Goal: Contribute content: Contribute content

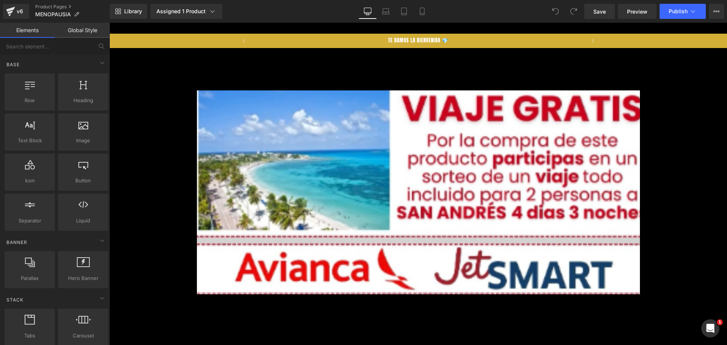
click at [416, 24] on body "​ MI TIENDA Ir directamente al contenido [PERSON_NAME] LA [PERSON_NAME] 💎 50% D…" at bounding box center [417, 262] width 617 height 479
click at [418, 20] on div "Library Assigned 1 Product Product Preview MenoBiotic+ Probióticos clínicos par…" at bounding box center [418, 11] width 617 height 23
click at [420, 19] on div "Library Assigned 1 Product Product Preview MenoBiotic+ Probióticos clínicos par…" at bounding box center [418, 11] width 617 height 23
click at [425, 10] on icon at bounding box center [422, 12] width 8 height 8
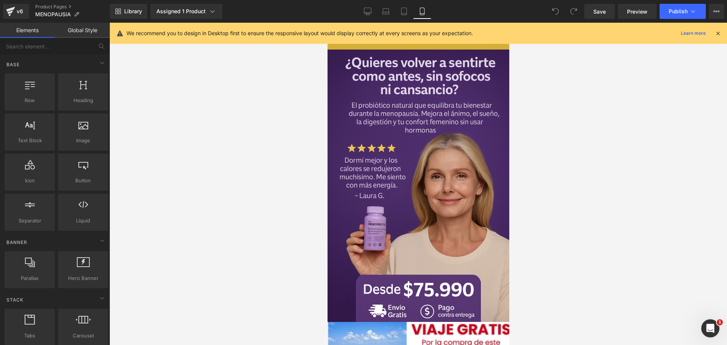
scroll to position [0, 392]
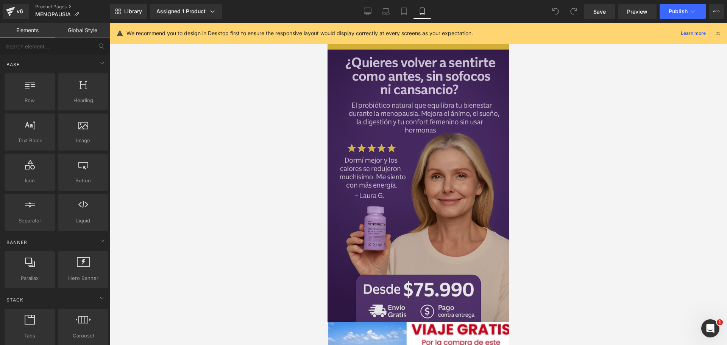
click at [422, 140] on img at bounding box center [418, 177] width 182 height 290
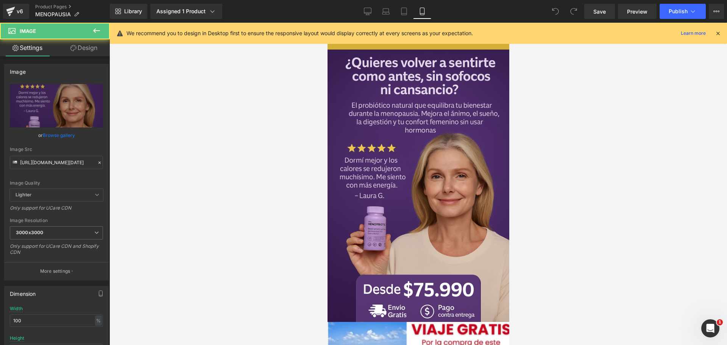
scroll to position [0, 0]
click at [718, 34] on icon at bounding box center [717, 33] width 7 height 7
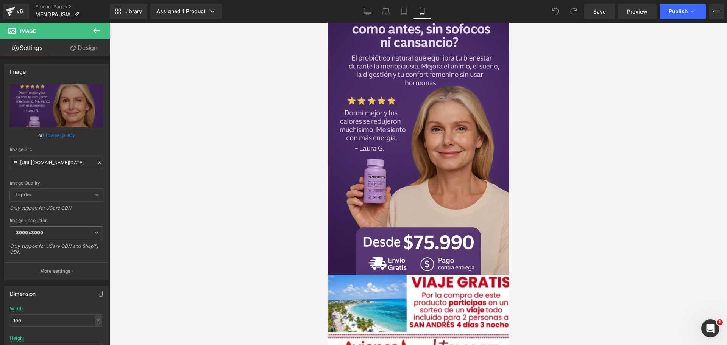
scroll to position [0, 392]
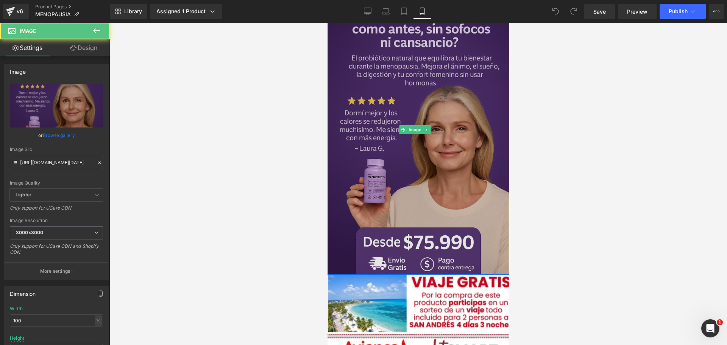
click at [465, 68] on img at bounding box center [418, 129] width 182 height 290
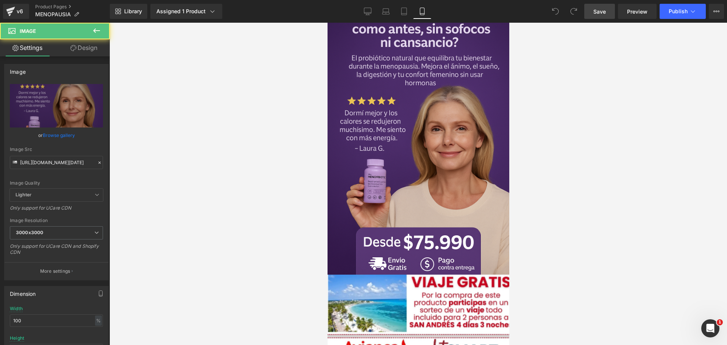
scroll to position [0, 0]
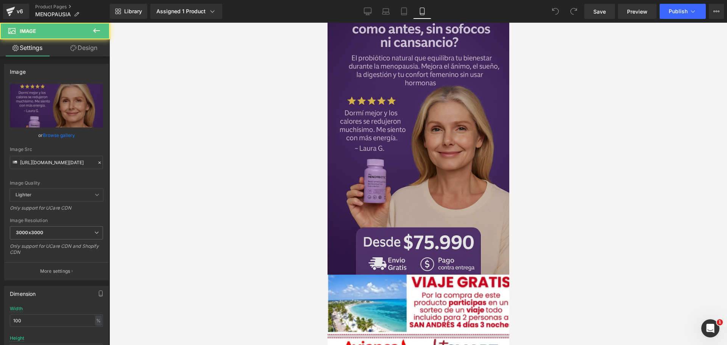
click at [423, 185] on img at bounding box center [418, 129] width 182 height 290
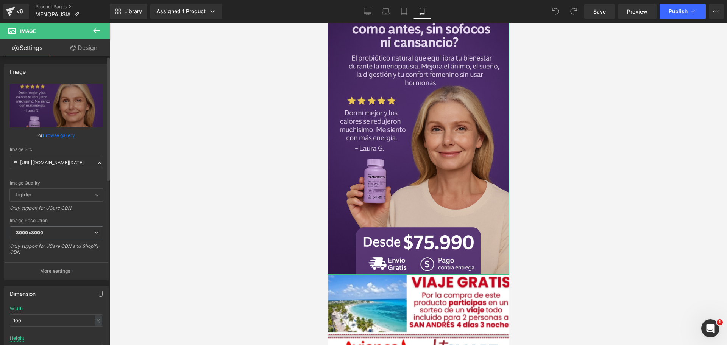
click at [63, 155] on div "Image Src [URL][DOMAIN_NAME][DATE]" at bounding box center [56, 158] width 93 height 22
click at [64, 156] on input "[URL][DOMAIN_NAME][DATE]" at bounding box center [56, 162] width 93 height 13
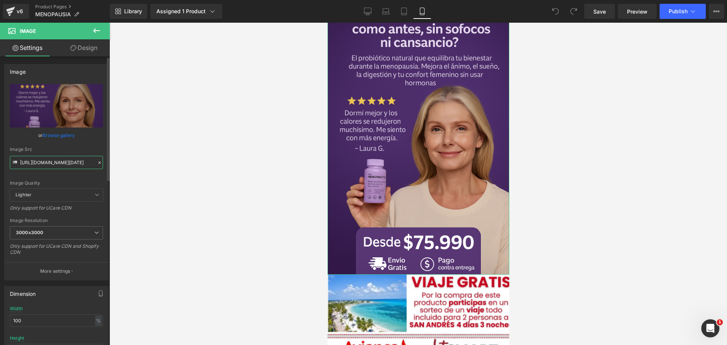
click at [64, 156] on input "[URL][DOMAIN_NAME][DATE]" at bounding box center [56, 162] width 93 height 13
paste input "DHSrWq2L/Chat-GPT-Image-[DATE]-09-19-54"
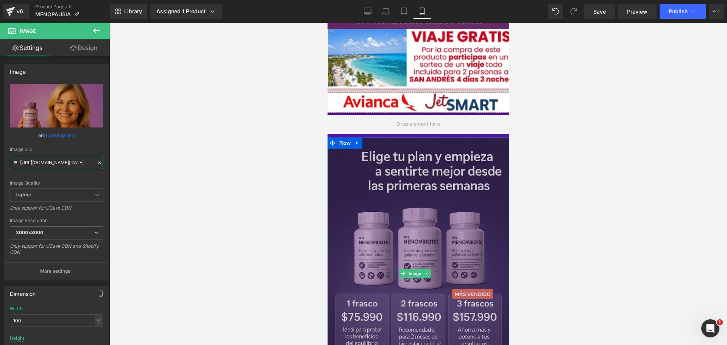
scroll to position [0, 261]
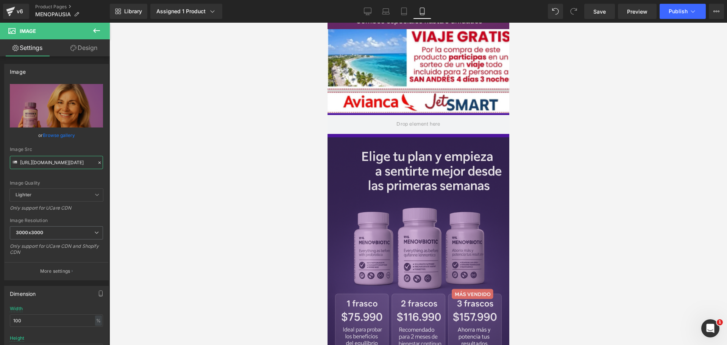
type input "[URL][DOMAIN_NAME][DATE]"
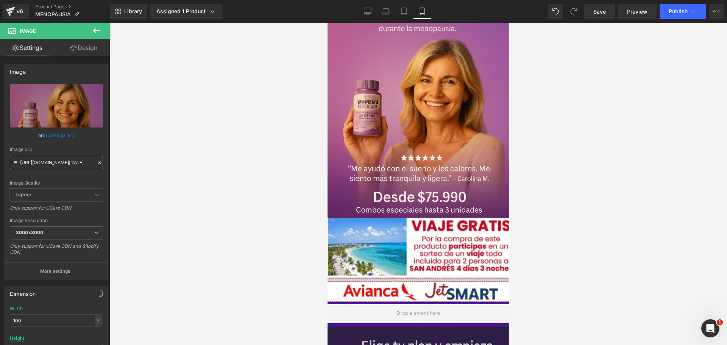
scroll to position [0, 0]
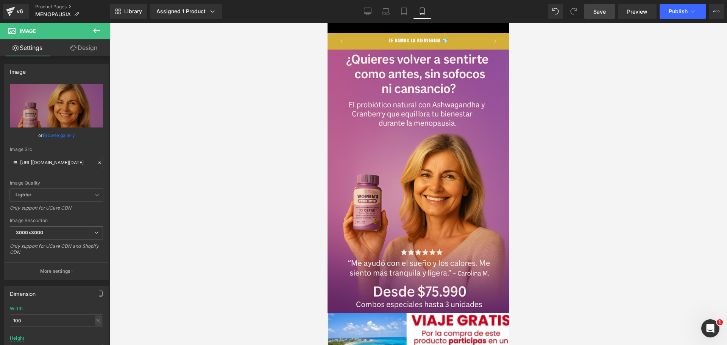
click at [599, 14] on span "Save" at bounding box center [599, 12] width 12 height 8
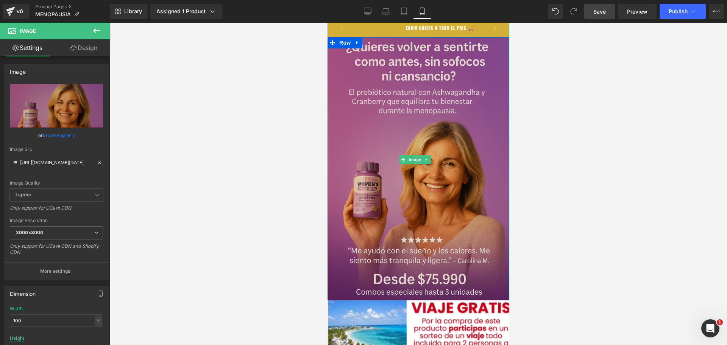
scroll to position [284, 0]
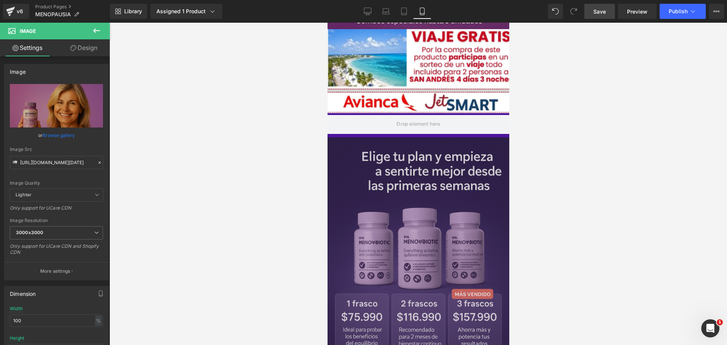
click at [443, 146] on img at bounding box center [418, 273] width 182 height 273
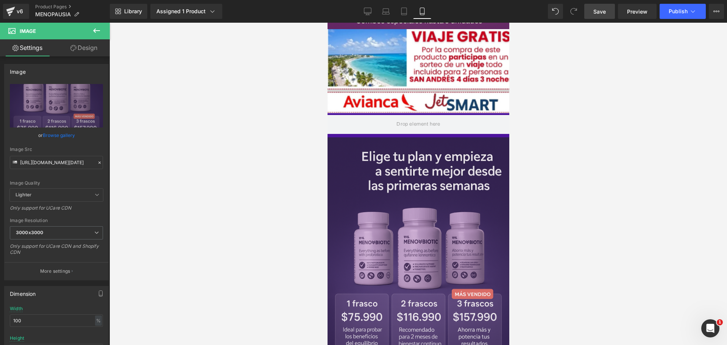
scroll to position [0, 392]
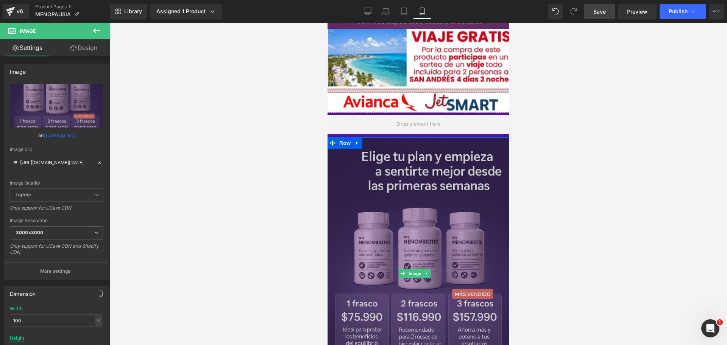
click at [422, 202] on img at bounding box center [418, 273] width 182 height 273
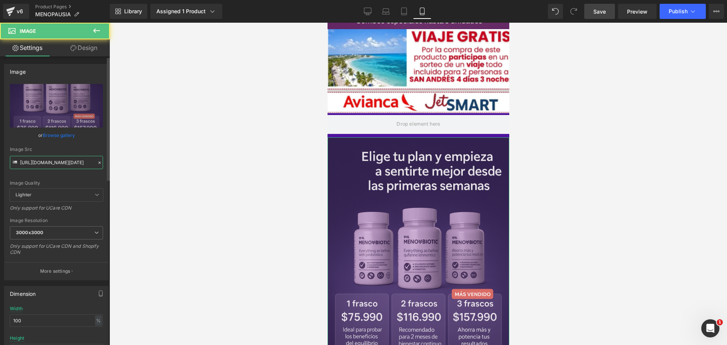
click at [36, 162] on input "[URL][DOMAIN_NAME][DATE]" at bounding box center [56, 162] width 93 height 13
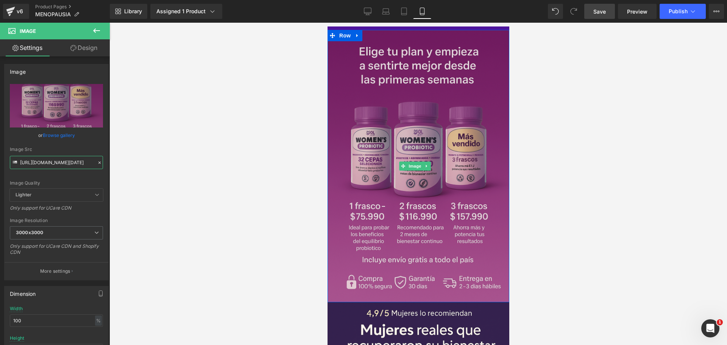
scroll to position [521, 0]
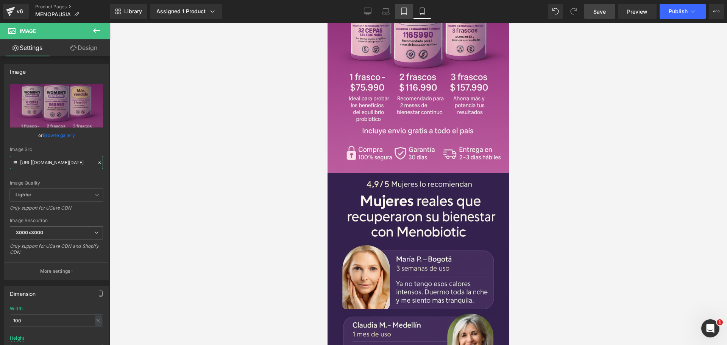
type input "[URL][DOMAIN_NAME][DATE]"
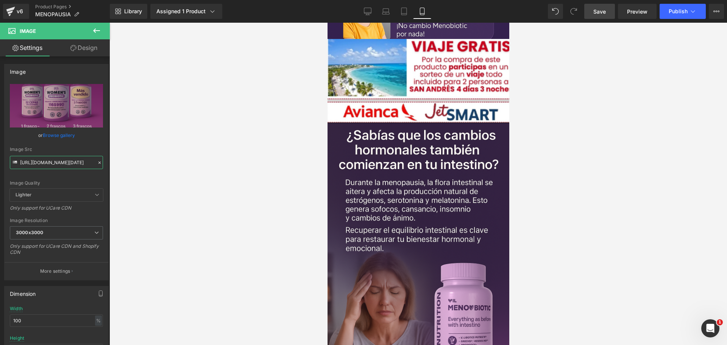
scroll to position [0, 131]
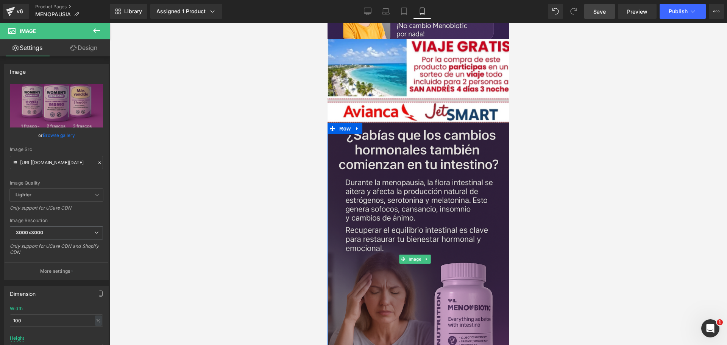
click at [380, 190] on img at bounding box center [418, 259] width 182 height 273
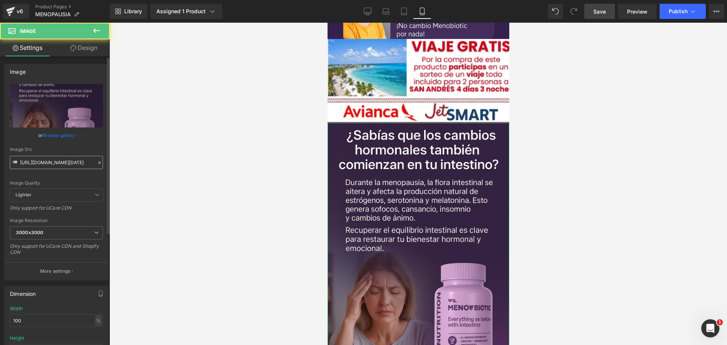
scroll to position [0, 261]
click at [45, 160] on input "[URL][DOMAIN_NAME][DATE]" at bounding box center [56, 162] width 93 height 13
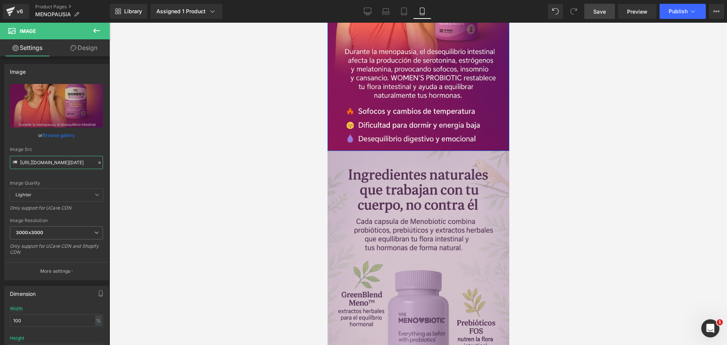
scroll to position [1211, 0]
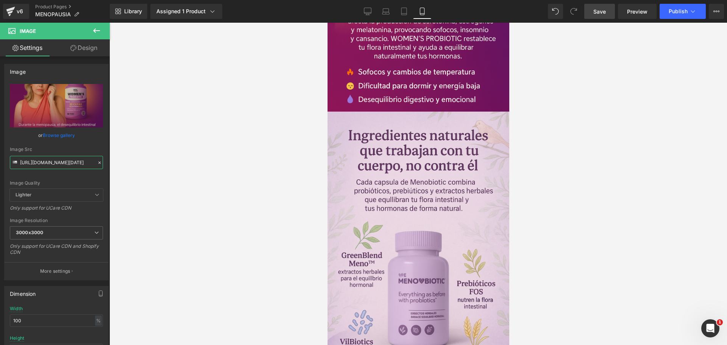
type input "[URL][DOMAIN_NAME][DATE]"
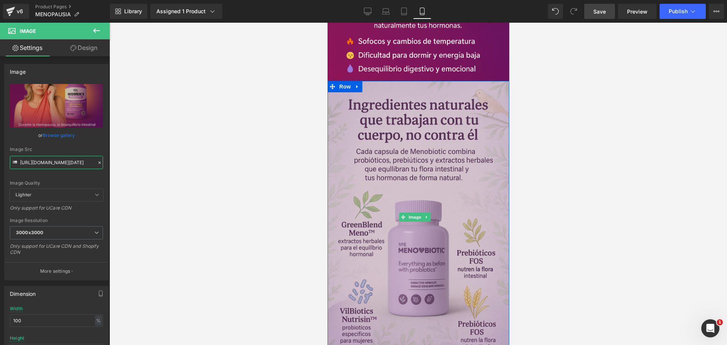
scroll to position [1259, 0]
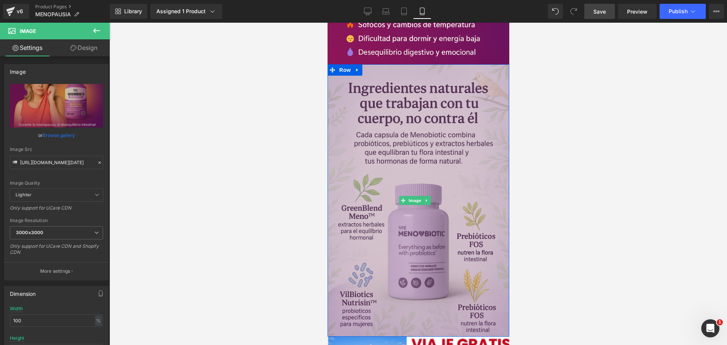
click at [435, 123] on img at bounding box center [418, 200] width 182 height 273
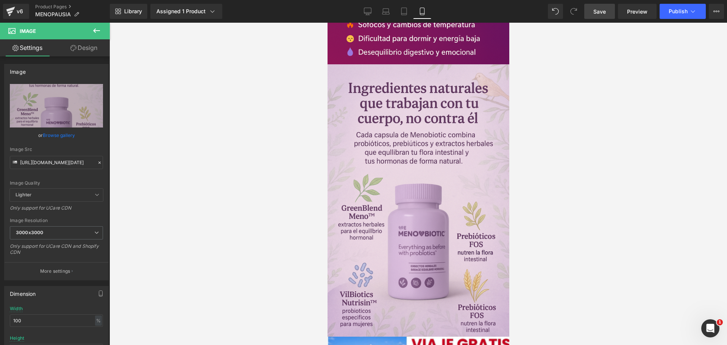
scroll to position [0, 392]
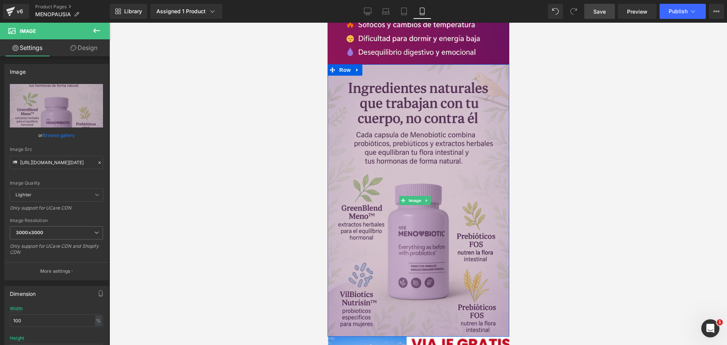
click at [400, 173] on img at bounding box center [418, 200] width 182 height 273
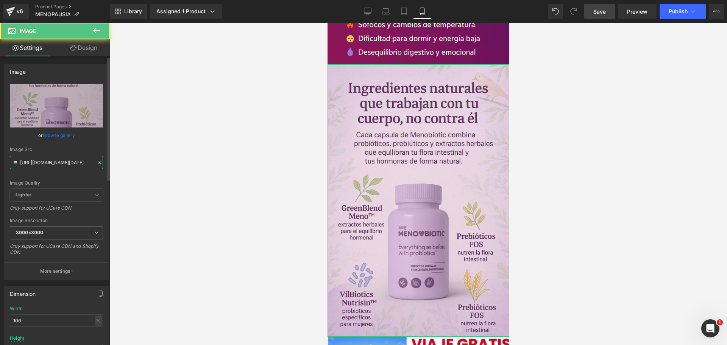
click at [77, 163] on input "[URL][DOMAIN_NAME][DATE]" at bounding box center [56, 162] width 93 height 13
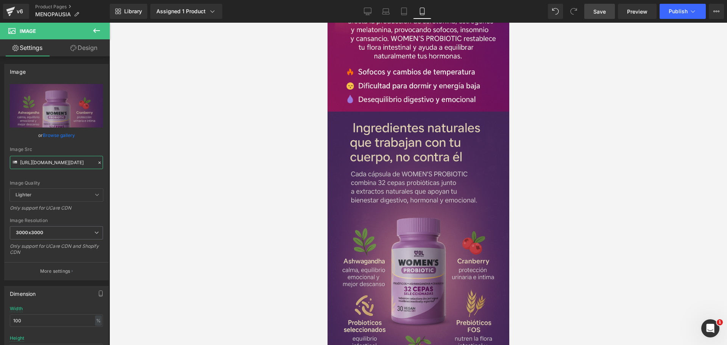
scroll to position [0, 131]
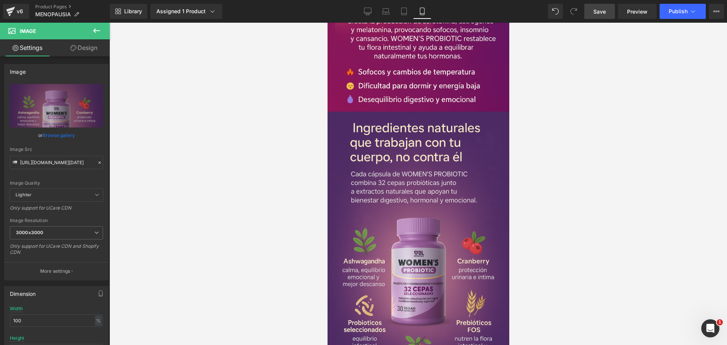
click at [607, 11] on link "Save" at bounding box center [599, 11] width 31 height 15
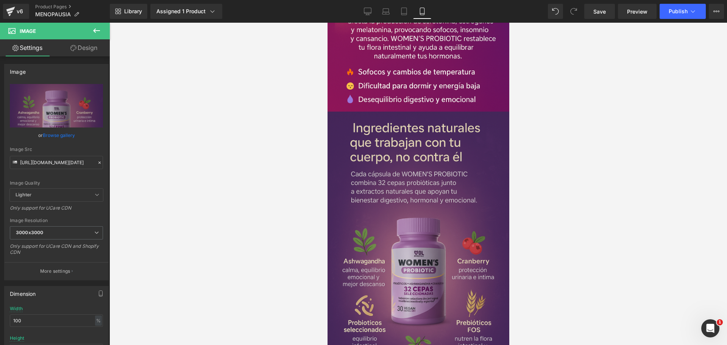
scroll to position [0, 0]
click at [439, 118] on img at bounding box center [418, 248] width 182 height 273
click at [418, 181] on img at bounding box center [418, 248] width 182 height 273
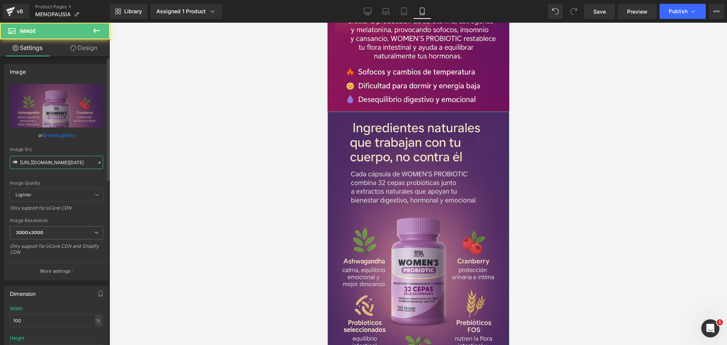
click at [48, 158] on input "[URL][DOMAIN_NAME][DATE]" at bounding box center [56, 162] width 93 height 13
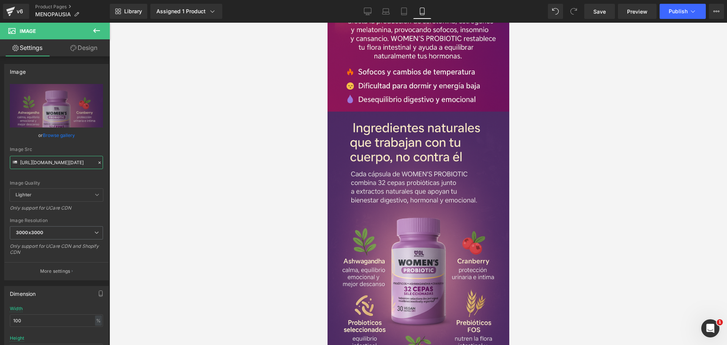
scroll to position [0, 131]
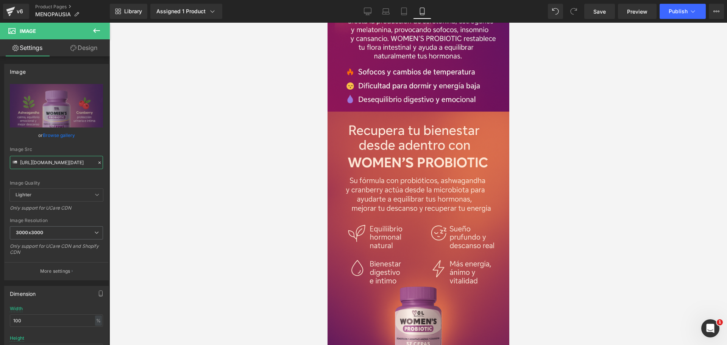
type input "[URL][DOMAIN_NAME][DATE]"
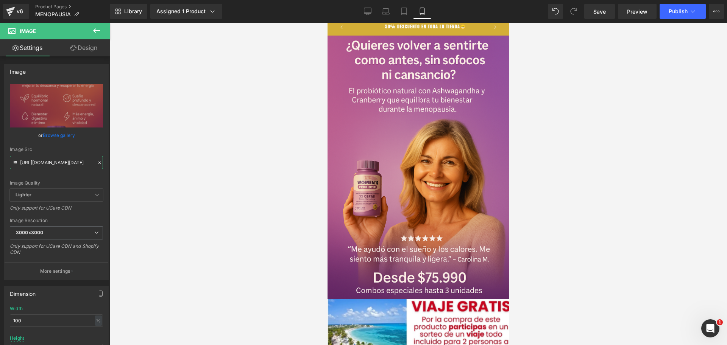
scroll to position [0, 0]
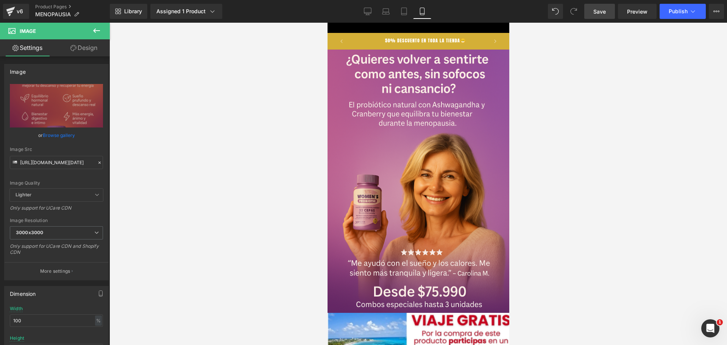
click at [594, 14] on span "Save" at bounding box center [599, 12] width 12 height 8
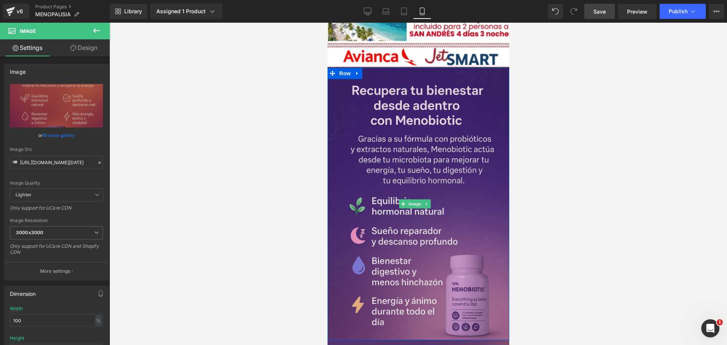
scroll to position [1609, 0]
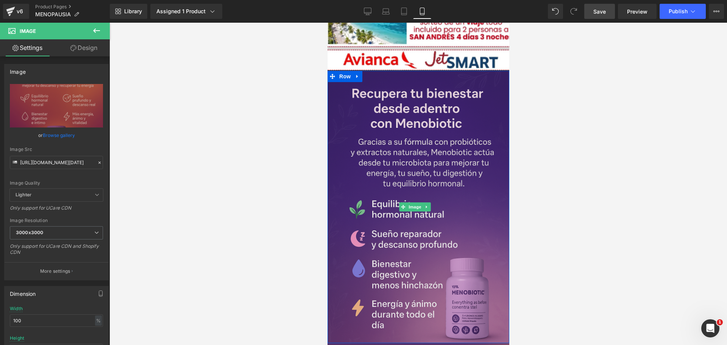
click at [468, 125] on img at bounding box center [418, 207] width 182 height 273
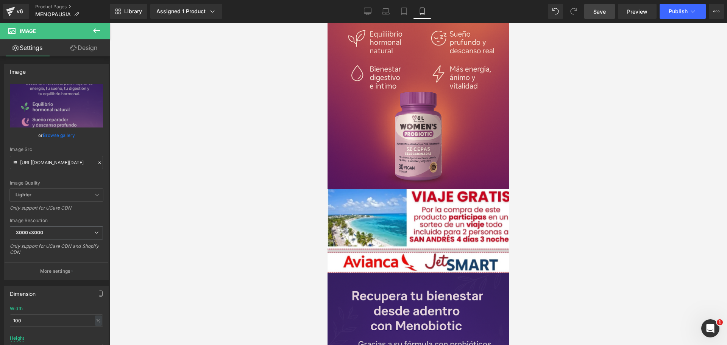
scroll to position [1514, 0]
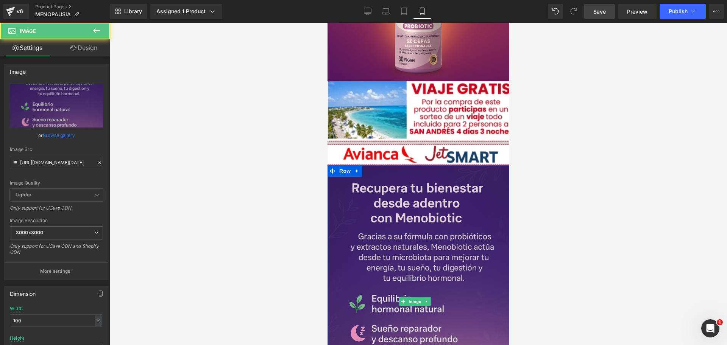
click at [428, 201] on img at bounding box center [418, 301] width 182 height 273
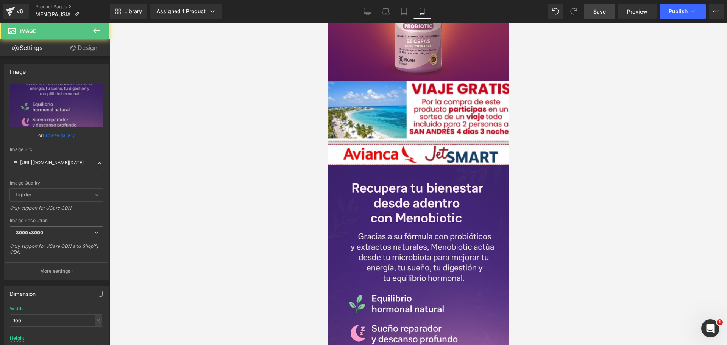
scroll to position [0, 131]
click at [69, 167] on input "[URL][DOMAIN_NAME][DATE]" at bounding box center [56, 162] width 93 height 13
click at [72, 167] on input "[URL][DOMAIN_NAME][DATE]" at bounding box center [56, 162] width 93 height 13
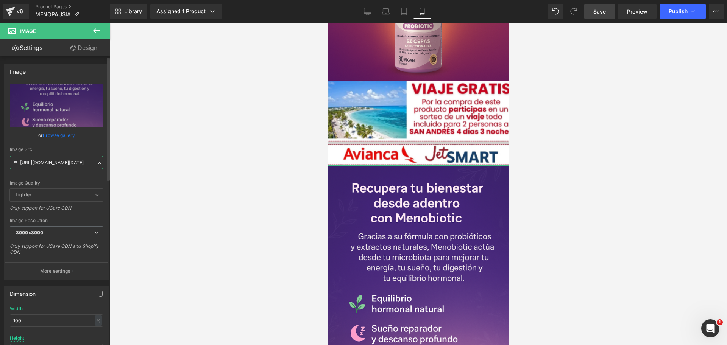
click at [72, 167] on input "[URL][DOMAIN_NAME][DATE]" at bounding box center [56, 162] width 93 height 13
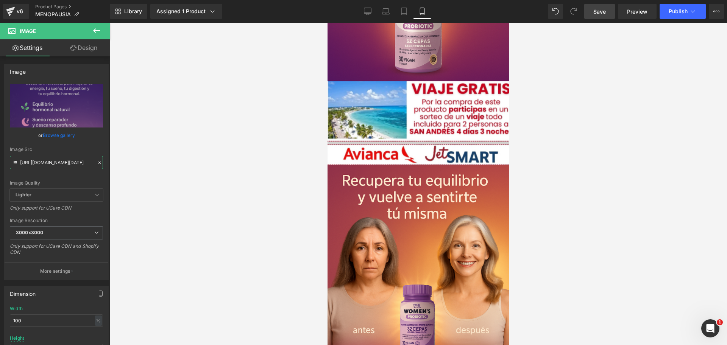
type input "[URL][DOMAIN_NAME][DATE]"
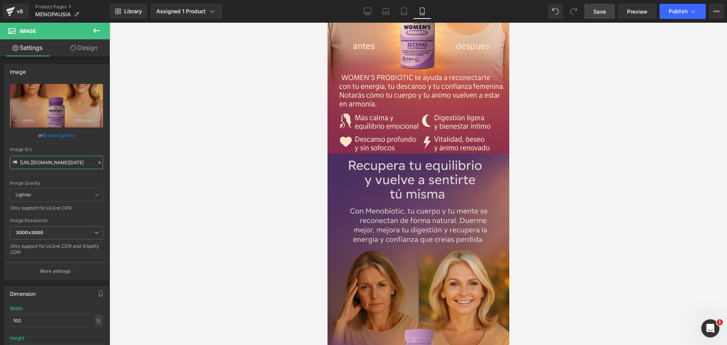
scroll to position [1798, 0]
click at [450, 154] on img at bounding box center [418, 290] width 182 height 273
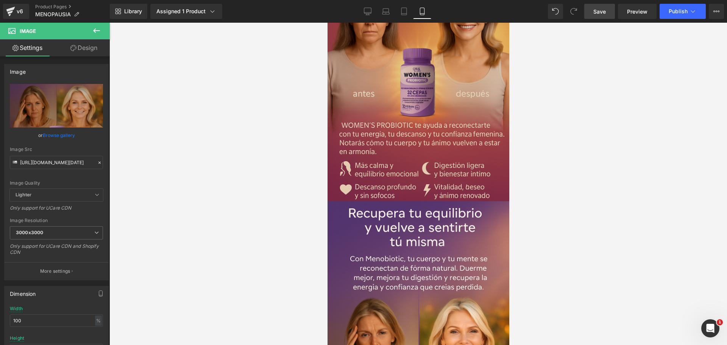
scroll to position [0, 261]
click at [455, 230] on img at bounding box center [418, 337] width 182 height 273
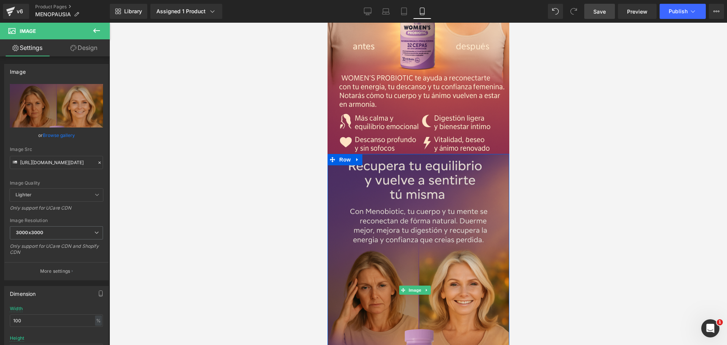
scroll to position [0, 392]
drag, startPoint x: 413, startPoint y: 234, endPoint x: 507, endPoint y: 217, distance: 95.4
click at [413, 234] on img at bounding box center [418, 290] width 182 height 273
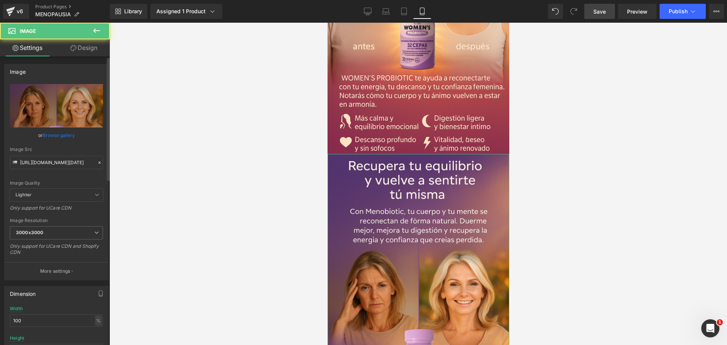
click at [60, 172] on div "Image Quality Lighter Lightest Lighter Lighter Lightest Only support for UCare …" at bounding box center [56, 136] width 93 height 105
click at [58, 167] on input "[URL][DOMAIN_NAME][DATE]" at bounding box center [56, 162] width 93 height 13
click at [57, 166] on input "[URL][DOMAIN_NAME][DATE]" at bounding box center [56, 162] width 93 height 13
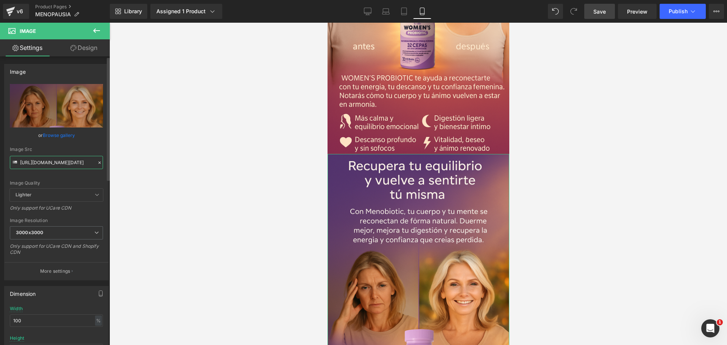
click at [57, 166] on input "[URL][DOMAIN_NAME][DATE]" at bounding box center [56, 162] width 93 height 13
paste input "fzDHmbpK/Chat-GPT-Image-[DATE]-09-55-22-p-m.png"
type input "[URL][DOMAIN_NAME][DATE]"
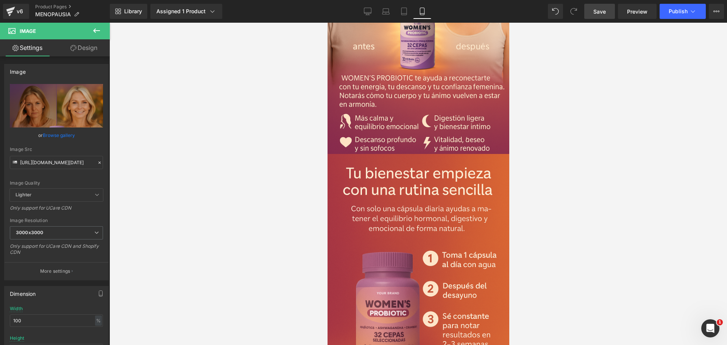
click at [544, 192] on div at bounding box center [417, 184] width 617 height 323
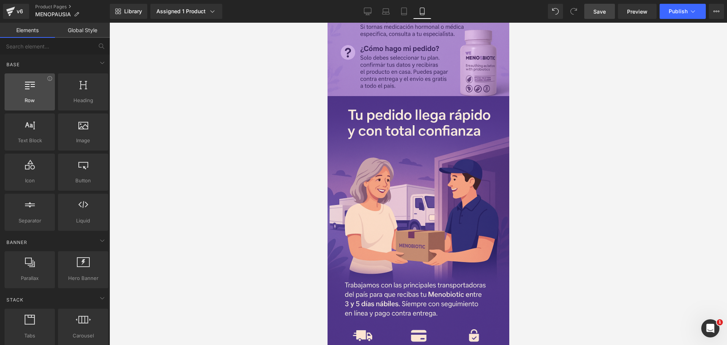
scroll to position [0, 261]
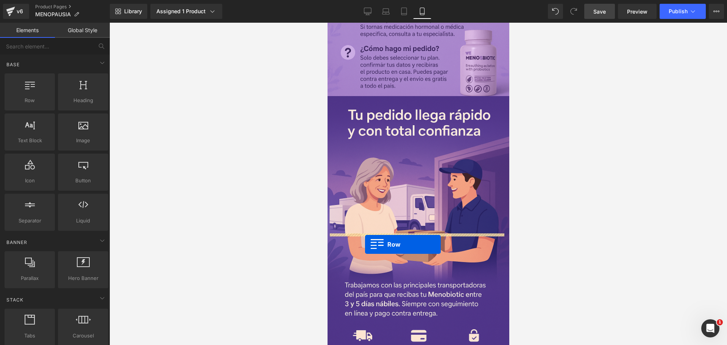
drag, startPoint x: 365, startPoint y: 111, endPoint x: 365, endPoint y: 245, distance: 134.0
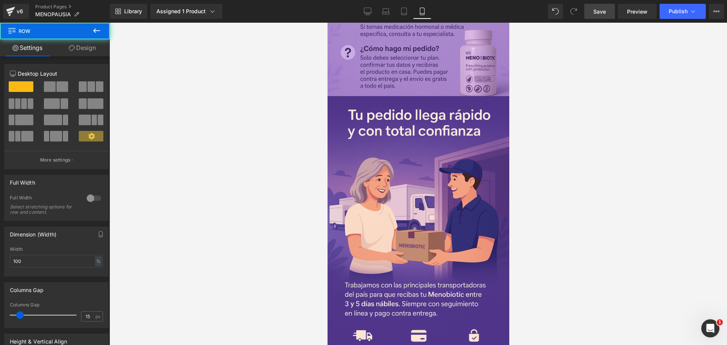
scroll to position [0, 392]
click at [83, 140] on span at bounding box center [91, 136] width 25 height 11
click at [92, 24] on button at bounding box center [96, 31] width 26 height 17
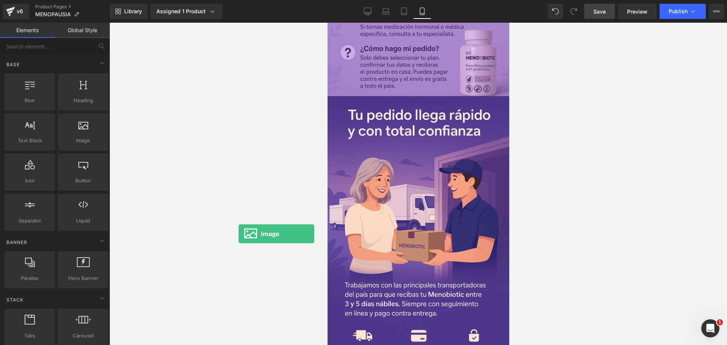
scroll to position [0, 0]
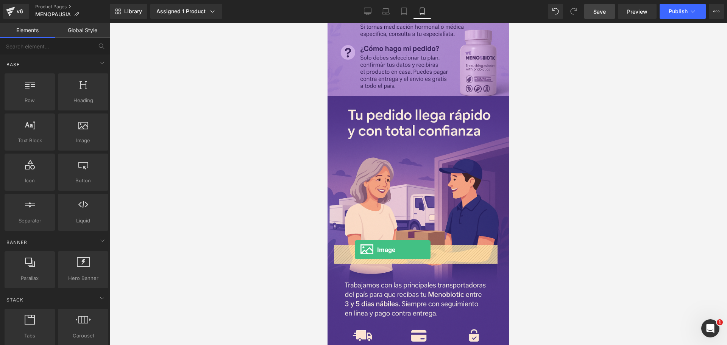
drag, startPoint x: 421, startPoint y: 157, endPoint x: 354, endPoint y: 250, distance: 114.5
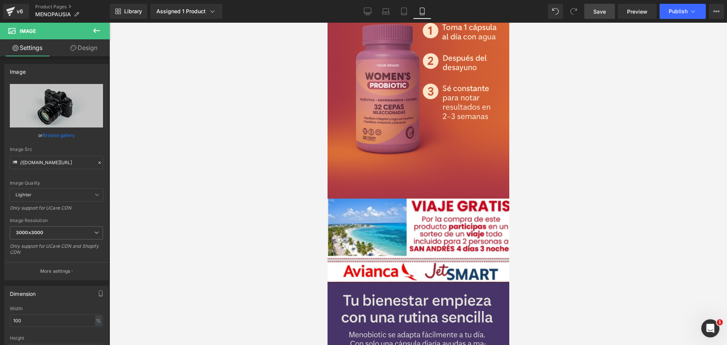
scroll to position [2168, 0]
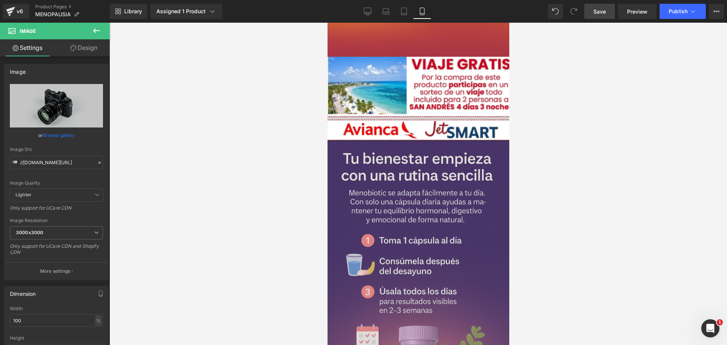
click at [444, 198] on img at bounding box center [418, 277] width 182 height 273
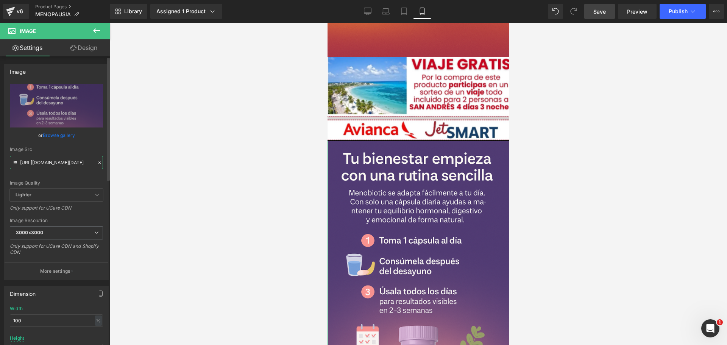
click at [44, 168] on input "[URL][DOMAIN_NAME][DATE]" at bounding box center [56, 162] width 93 height 13
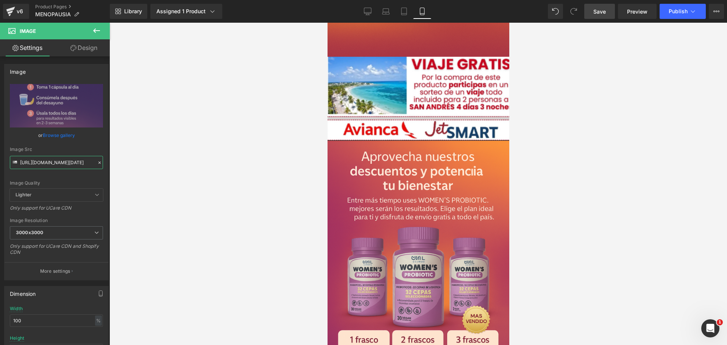
scroll to position [0, 0]
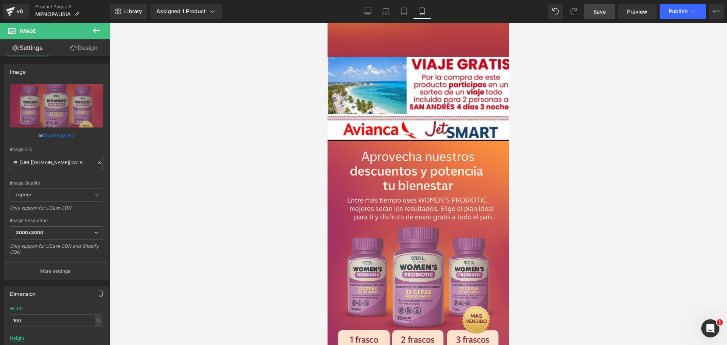
type input "[URL][DOMAIN_NAME][DATE]"
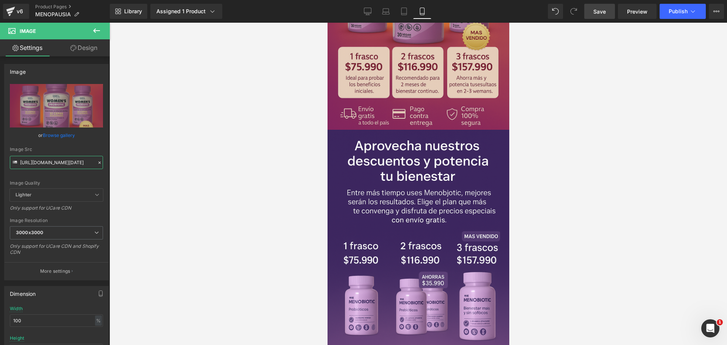
scroll to position [2452, 0]
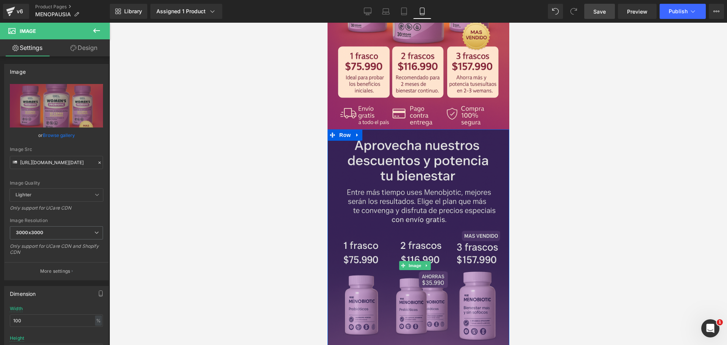
click at [446, 197] on img at bounding box center [418, 265] width 182 height 273
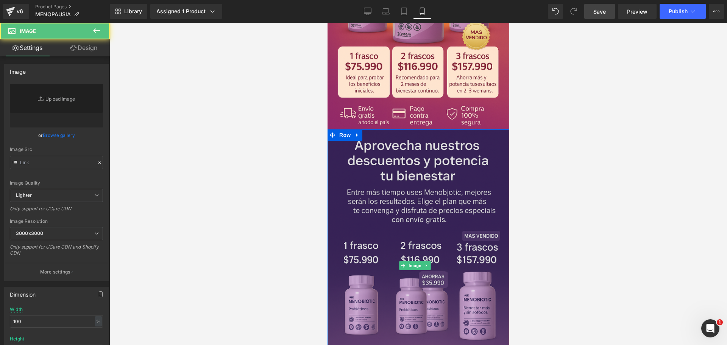
type input "[URL][DOMAIN_NAME][DATE]"
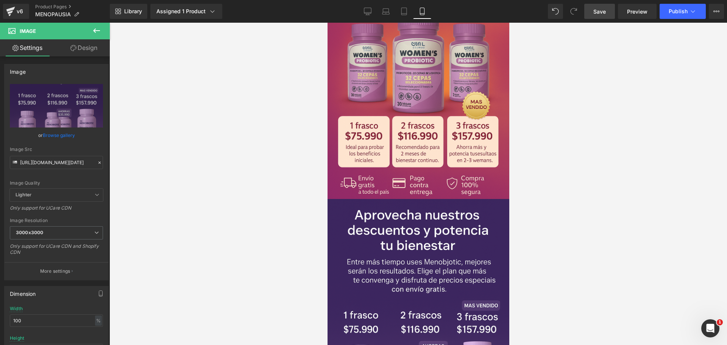
scroll to position [2310, 0]
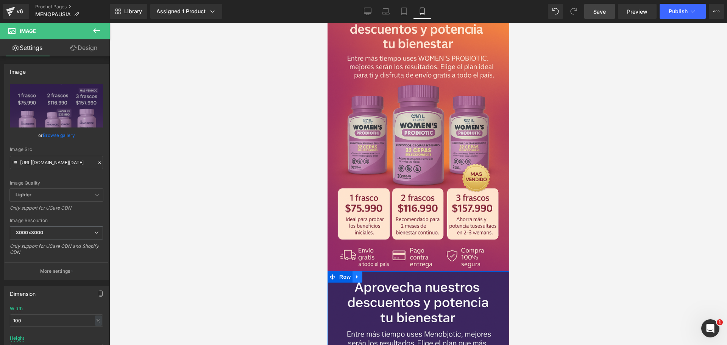
click at [358, 274] on icon at bounding box center [356, 277] width 5 height 6
click at [377, 274] on icon at bounding box center [376, 276] width 5 height 5
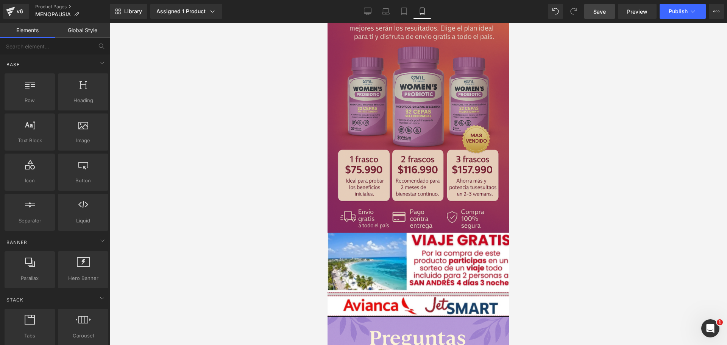
scroll to position [2357, 0]
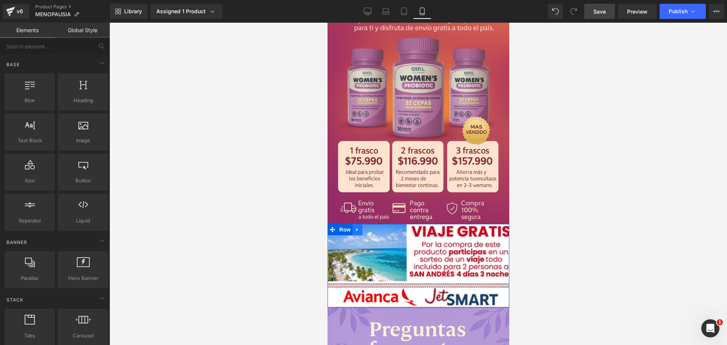
click at [353, 224] on link at bounding box center [357, 229] width 10 height 11
click at [373, 224] on link at bounding box center [377, 229] width 10 height 11
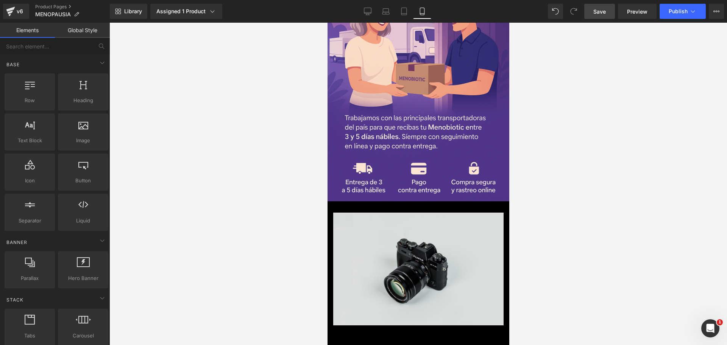
scroll to position [2736, 0]
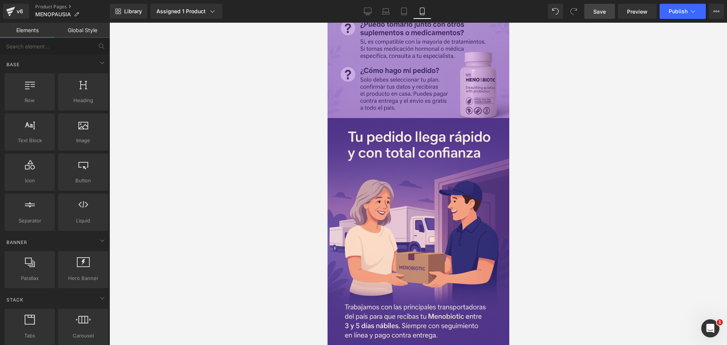
drag, startPoint x: 388, startPoint y: 289, endPoint x: 379, endPoint y: 285, distance: 10.7
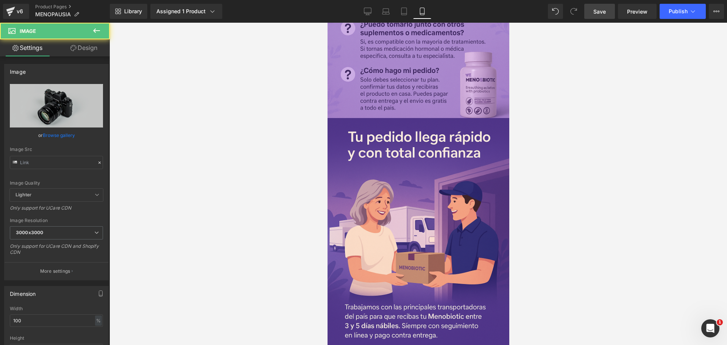
type input "//[DOMAIN_NAME][URL]"
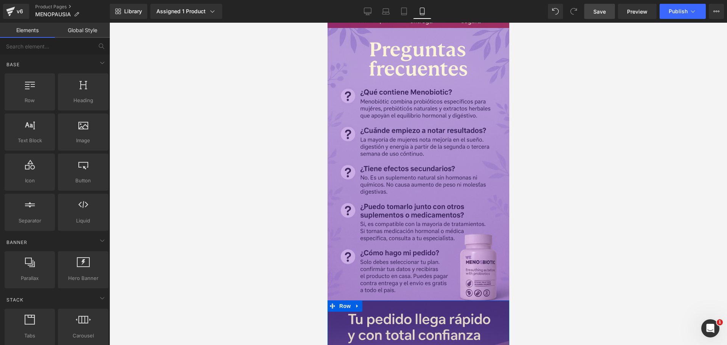
scroll to position [2405, 0]
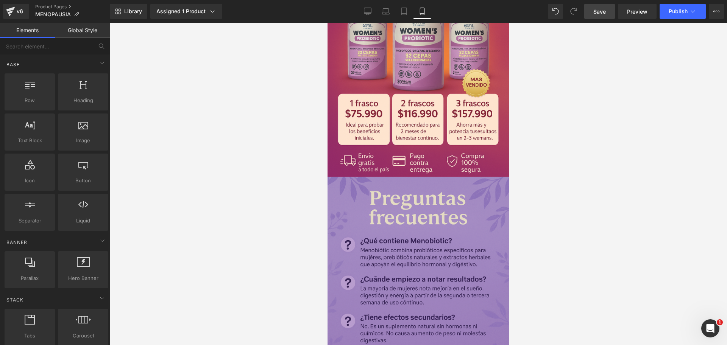
click at [399, 243] on img at bounding box center [418, 313] width 182 height 273
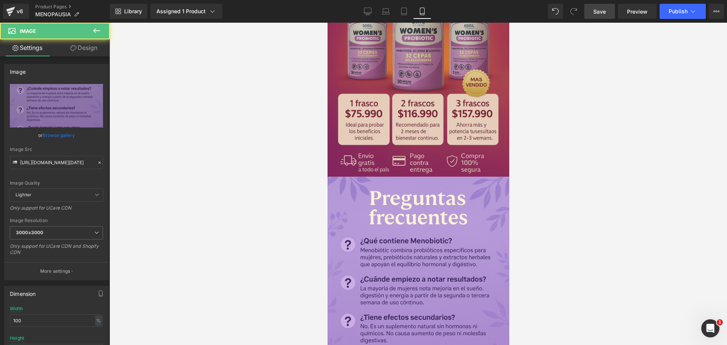
click at [426, 212] on div "Image" at bounding box center [418, 313] width 182 height 273
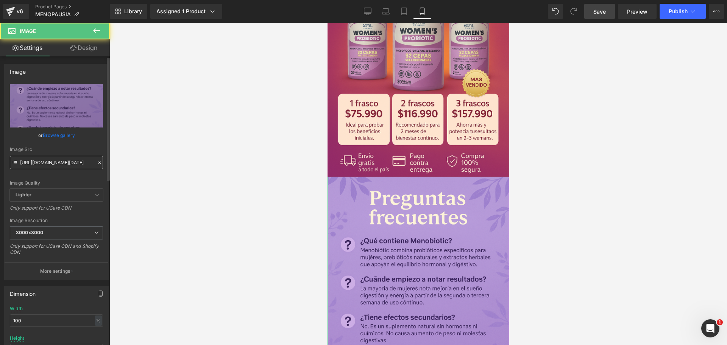
scroll to position [0, 131]
click at [72, 154] on div "Image Src [URL][DOMAIN_NAME][DATE]" at bounding box center [56, 158] width 93 height 22
click at [73, 162] on input "[URL][DOMAIN_NAME][DATE]" at bounding box center [56, 162] width 93 height 13
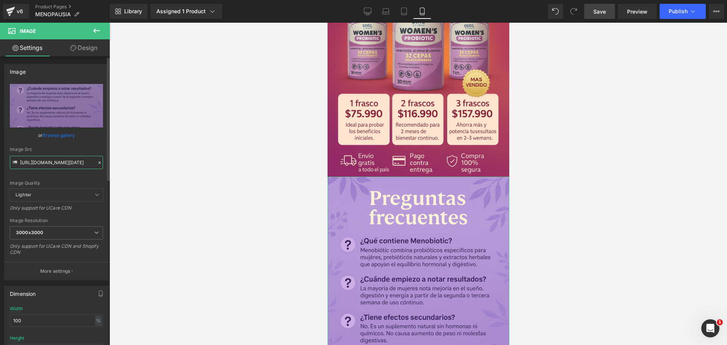
paste input "text"
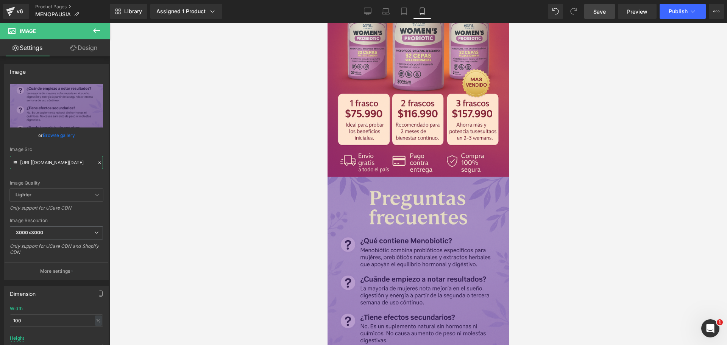
scroll to position [0, 0]
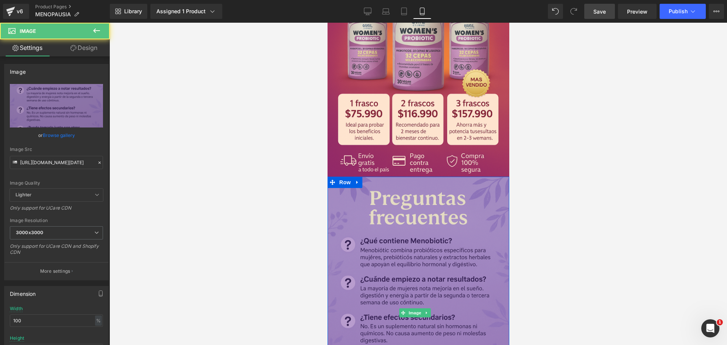
click at [353, 267] on img at bounding box center [418, 313] width 182 height 273
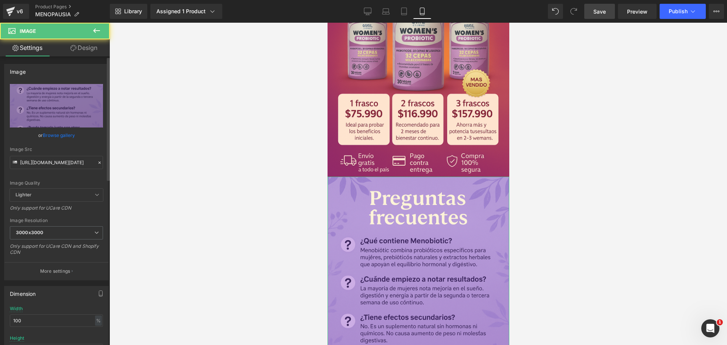
click at [42, 155] on div "Image Src [URL][DOMAIN_NAME][DATE]" at bounding box center [56, 158] width 93 height 22
click at [47, 160] on input "[URL][DOMAIN_NAME][DATE]" at bounding box center [56, 162] width 93 height 13
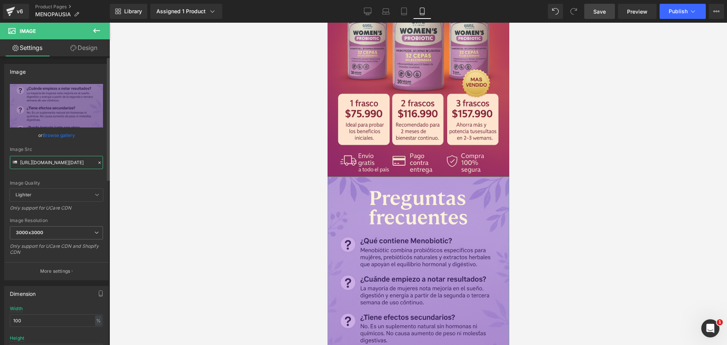
paste input "vCmKJHX2/Chat-GPT-Image-[DATE]-10-02-51"
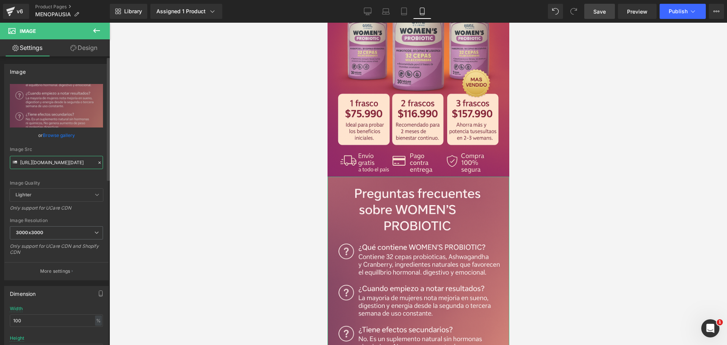
scroll to position [0, 392]
type input "[URL][DOMAIN_NAME][DATE]"
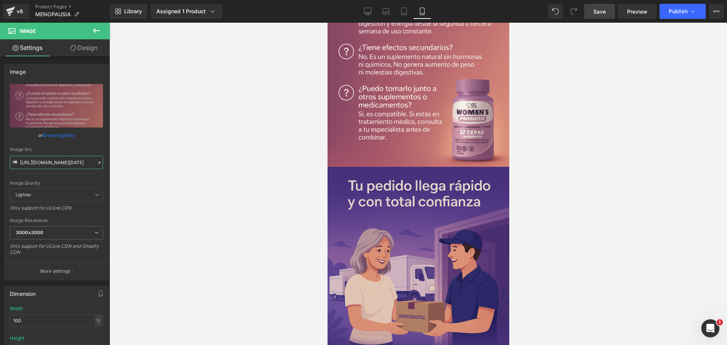
scroll to position [0, 0]
click at [416, 169] on img at bounding box center [418, 303] width 182 height 273
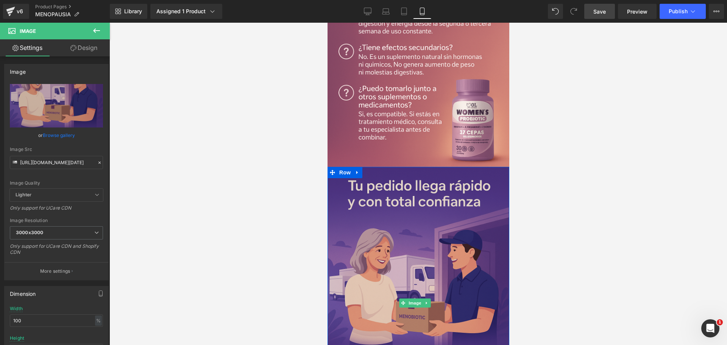
click at [390, 205] on img at bounding box center [418, 303] width 182 height 273
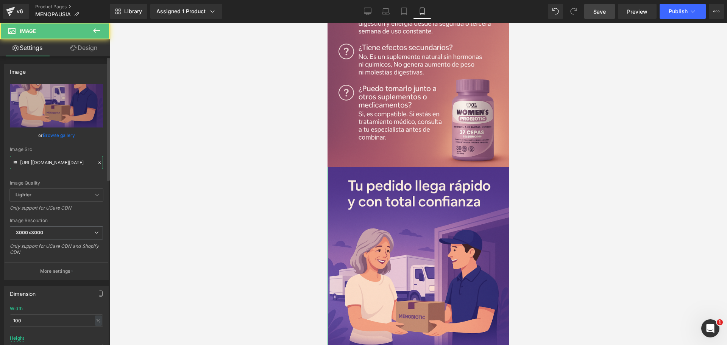
click at [33, 159] on input "[URL][DOMAIN_NAME][DATE]" at bounding box center [56, 162] width 93 height 13
paste input "RpzVbpmX/Chat-GPT-Image-[DATE]-10-05-49"
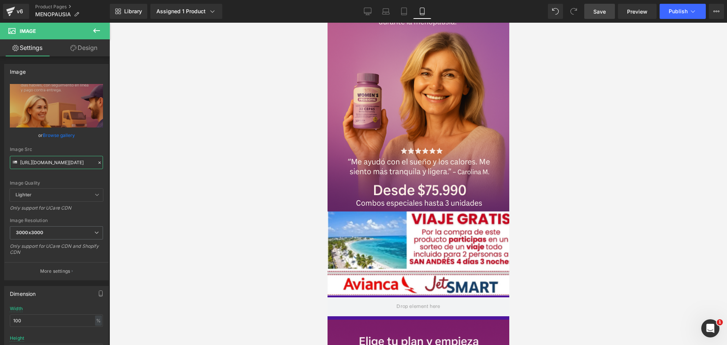
scroll to position [0, 0]
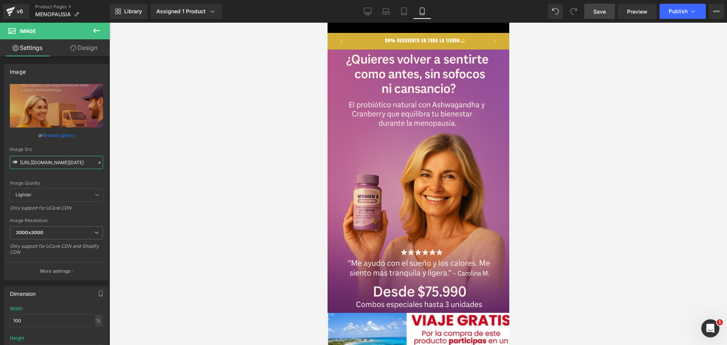
drag, startPoint x: 507, startPoint y: 268, endPoint x: 826, endPoint y: 45, distance: 389.1
type input "[URL][DOMAIN_NAME][DATE]"
click at [615, 15] on link "Save" at bounding box center [599, 11] width 31 height 15
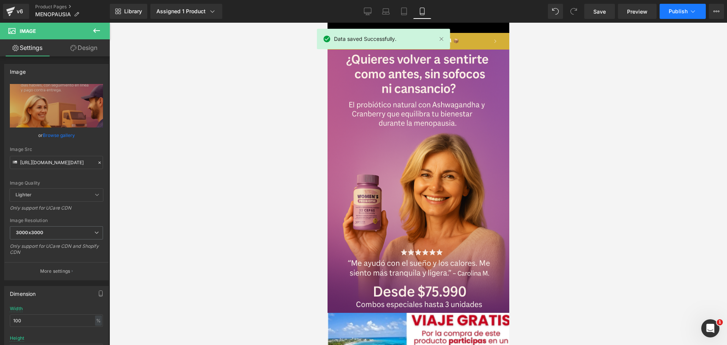
click at [674, 16] on button "Publish" at bounding box center [682, 11] width 46 height 15
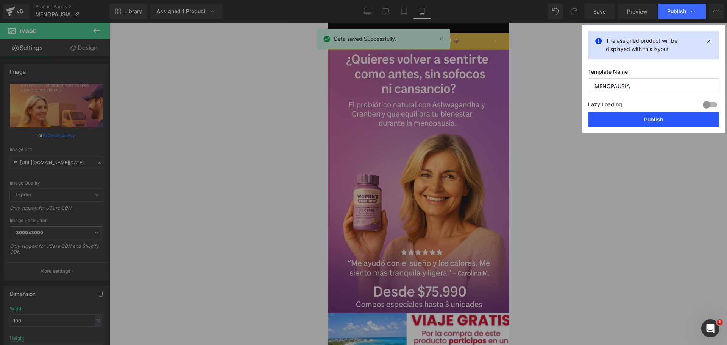
click at [619, 113] on button "Publish" at bounding box center [653, 119] width 131 height 15
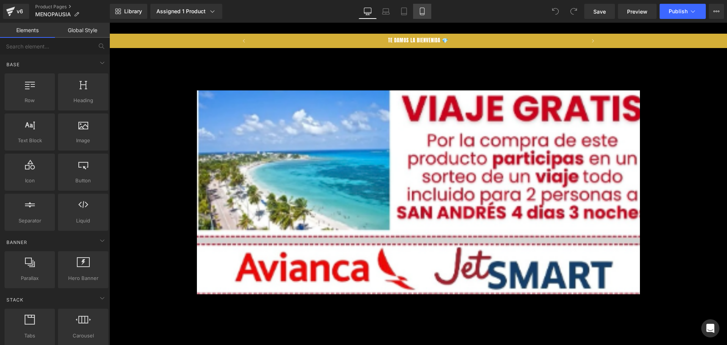
drag, startPoint x: 440, startPoint y: 6, endPoint x: 429, endPoint y: 8, distance: 11.1
click at [439, 6] on div "Library Assigned 1 Product Product Preview MenoBiotic+ Probióticos clínicos par…" at bounding box center [418, 11] width 617 height 15
click at [429, 8] on link "Mobile" at bounding box center [422, 11] width 18 height 15
